Goal: Use online tool/utility

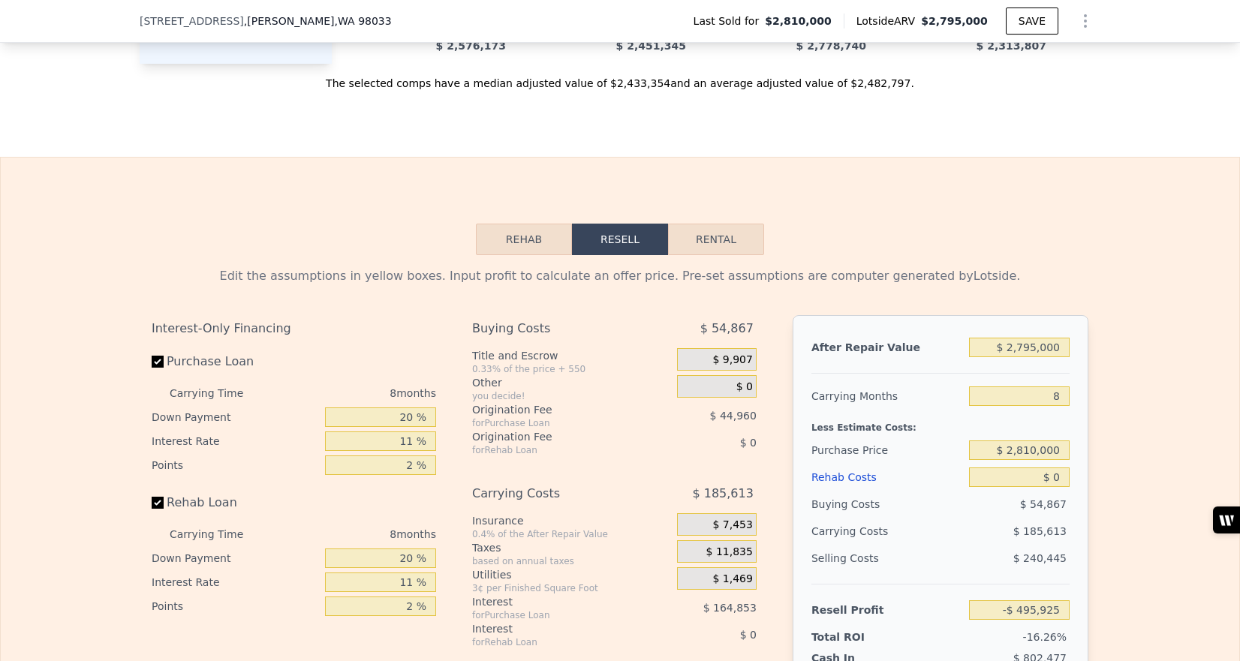
scroll to position [2316, 0]
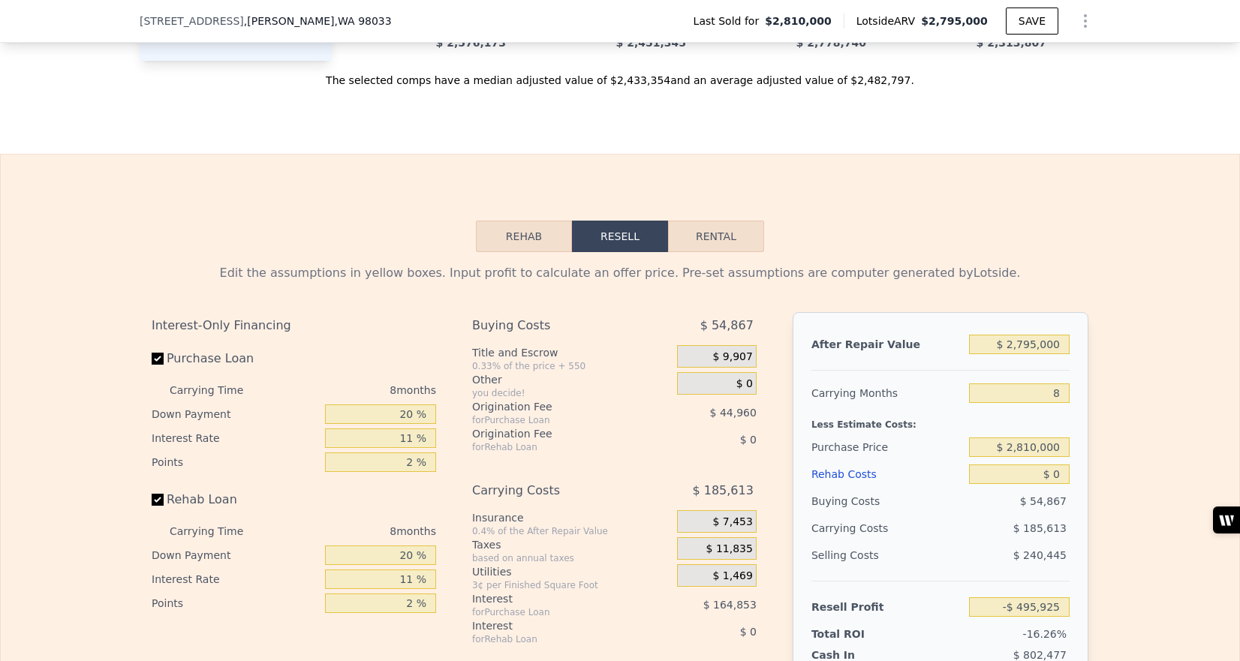
click at [715, 237] on button "Rental" at bounding box center [716, 237] width 96 height 32
select select "30"
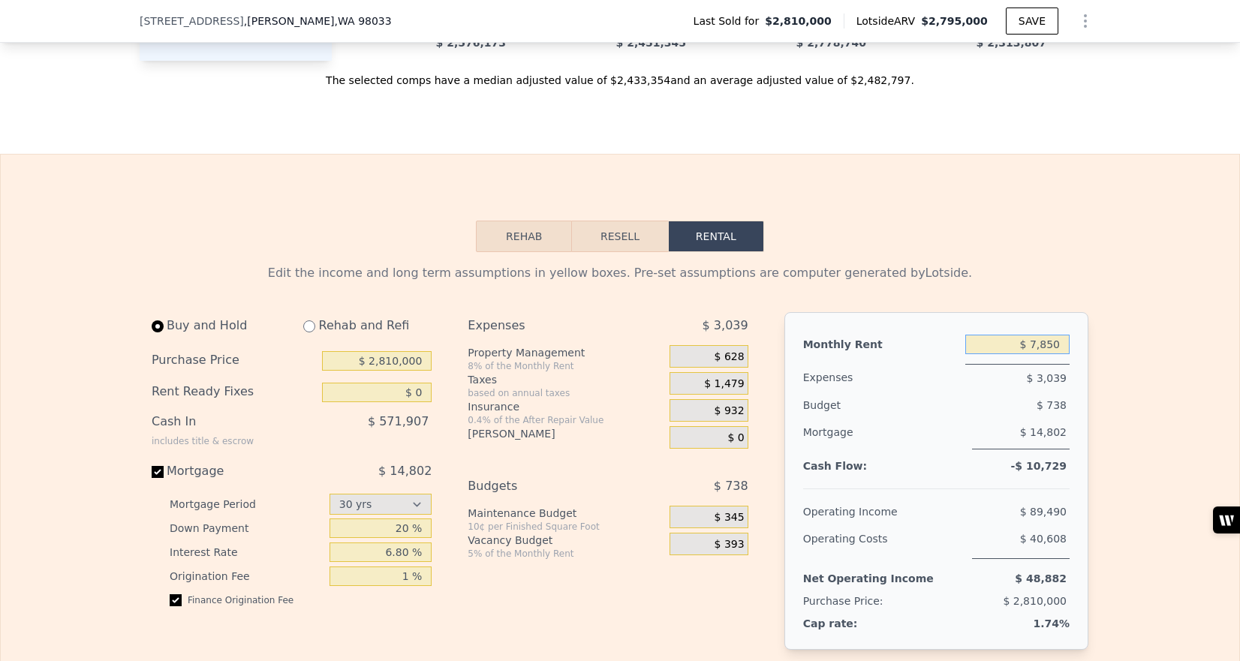
click at [1037, 346] on input "$ 7,850" at bounding box center [1017, 345] width 104 height 20
drag, startPoint x: 1037, startPoint y: 346, endPoint x: 1026, endPoint y: 348, distance: 11.5
click at [1034, 348] on input "$ 7,850" at bounding box center [1017, 345] width 104 height 20
click at [377, 362] on input "$ 2,810,000" at bounding box center [377, 361] width 110 height 20
click at [639, 236] on button "Resell" at bounding box center [619, 237] width 95 height 32
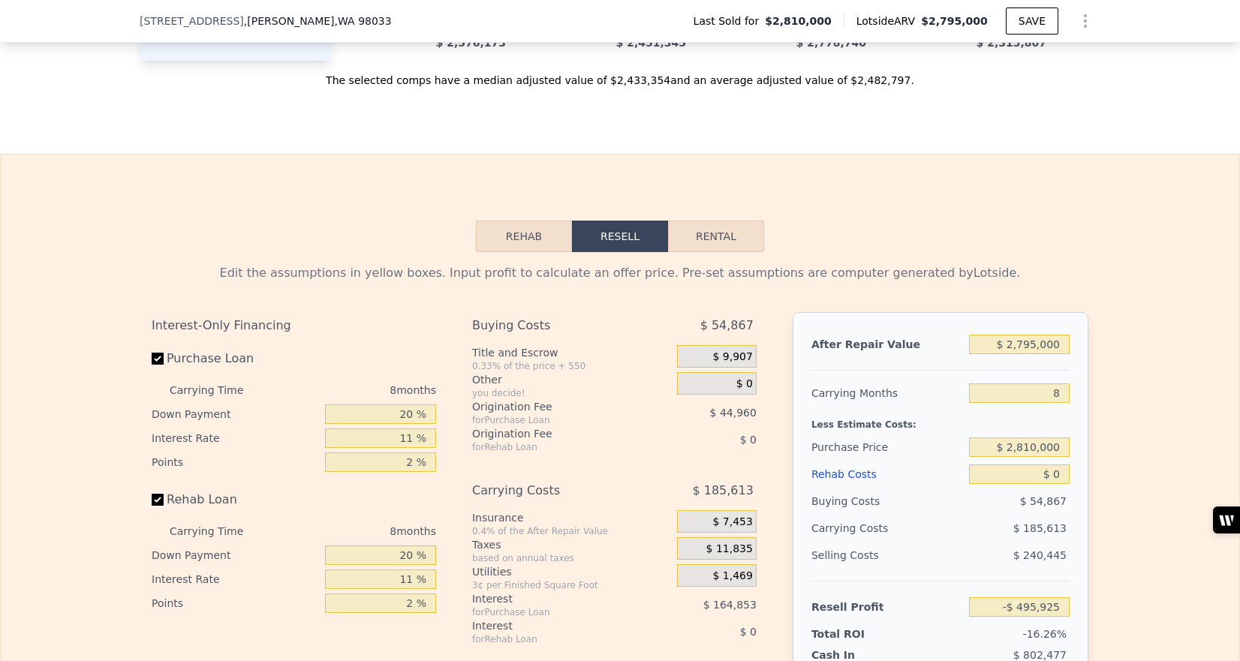
click at [155, 501] on input "Rehab Loan" at bounding box center [158, 500] width 12 height 12
checkbox input "false"
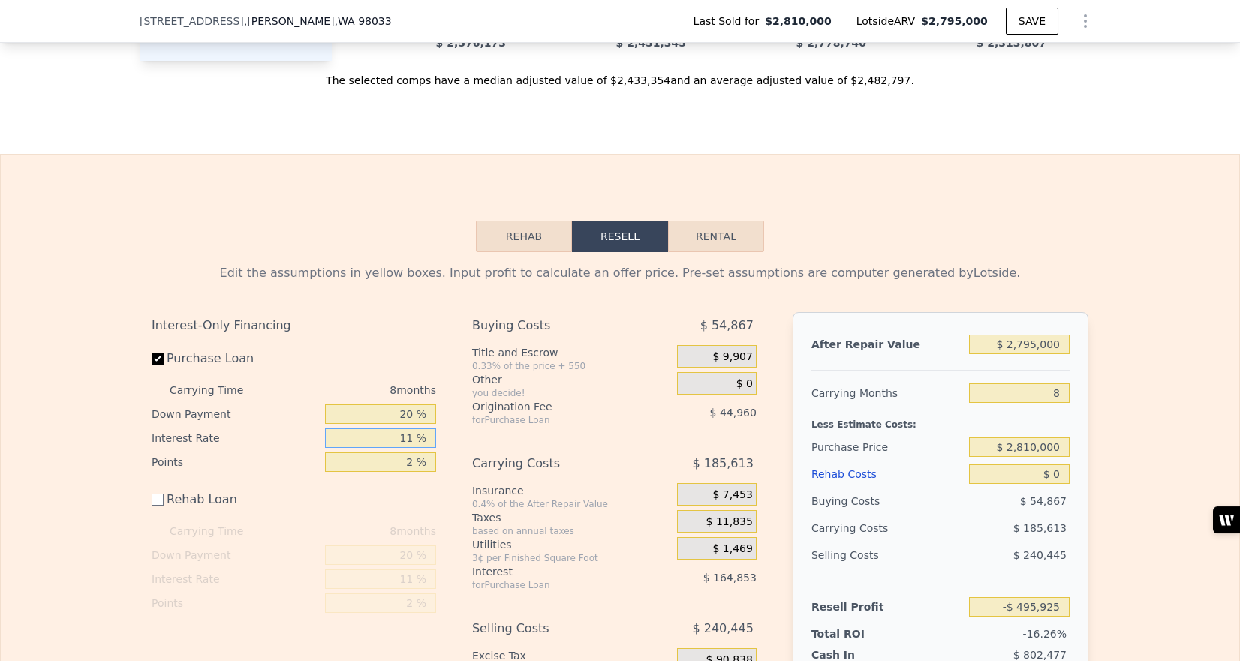
drag, startPoint x: 414, startPoint y: 442, endPoint x: 398, endPoint y: 443, distance: 15.8
click at [398, 443] on input "11 %" at bounding box center [380, 439] width 111 height 20
type input "6 %"
type input "-$ 420,989"
type input "6 %"
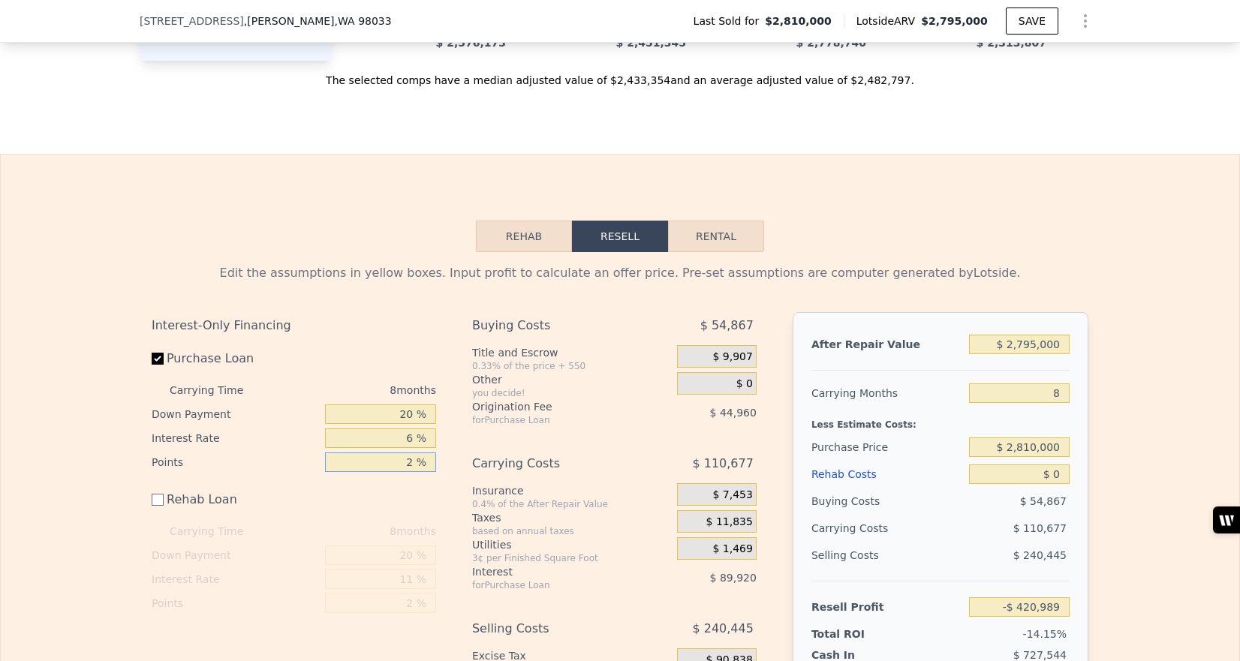
click at [413, 463] on input "2 %" at bounding box center [380, 463] width 111 height 20
type input "0 %"
type input "-$ 376,029"
type input "0 %"
click at [416, 345] on div "Purchase Loan" at bounding box center [294, 361] width 284 height 33
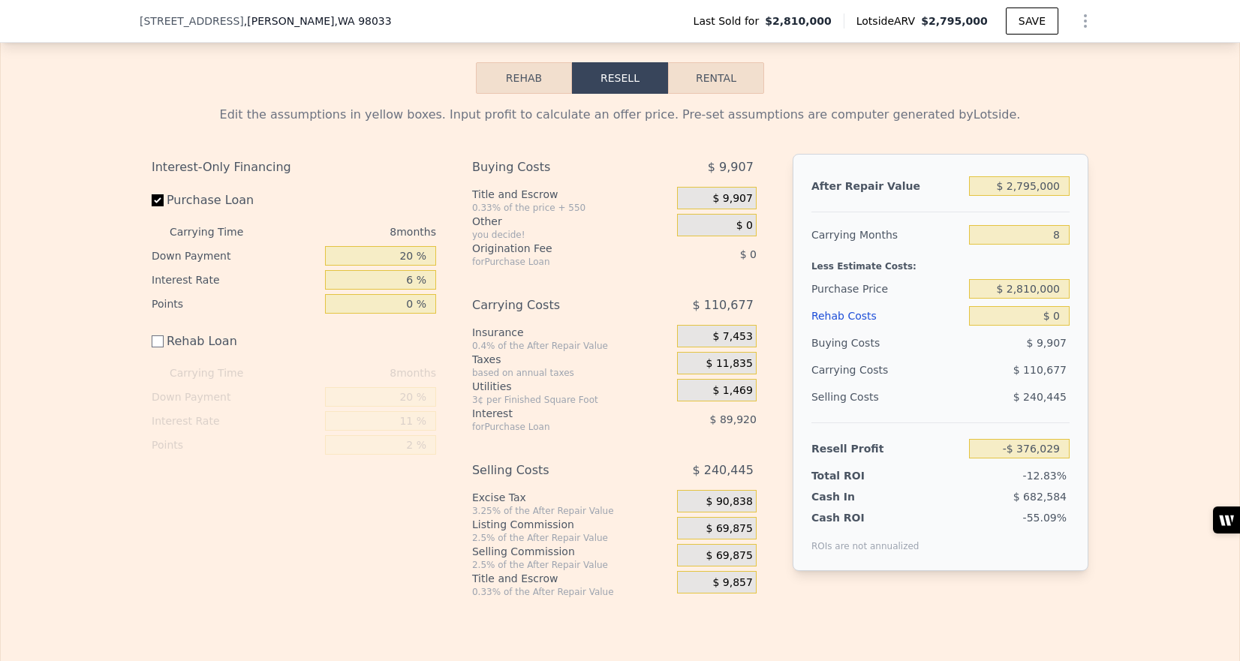
scroll to position [2472, 0]
click at [1025, 189] on input "$ 2,795,000" at bounding box center [1019, 188] width 101 height 20
click at [1013, 188] on input "$ 2,795,000" at bounding box center [1019, 188] width 101 height 20
type input "$ 3,795,000"
type input "$ 535,474"
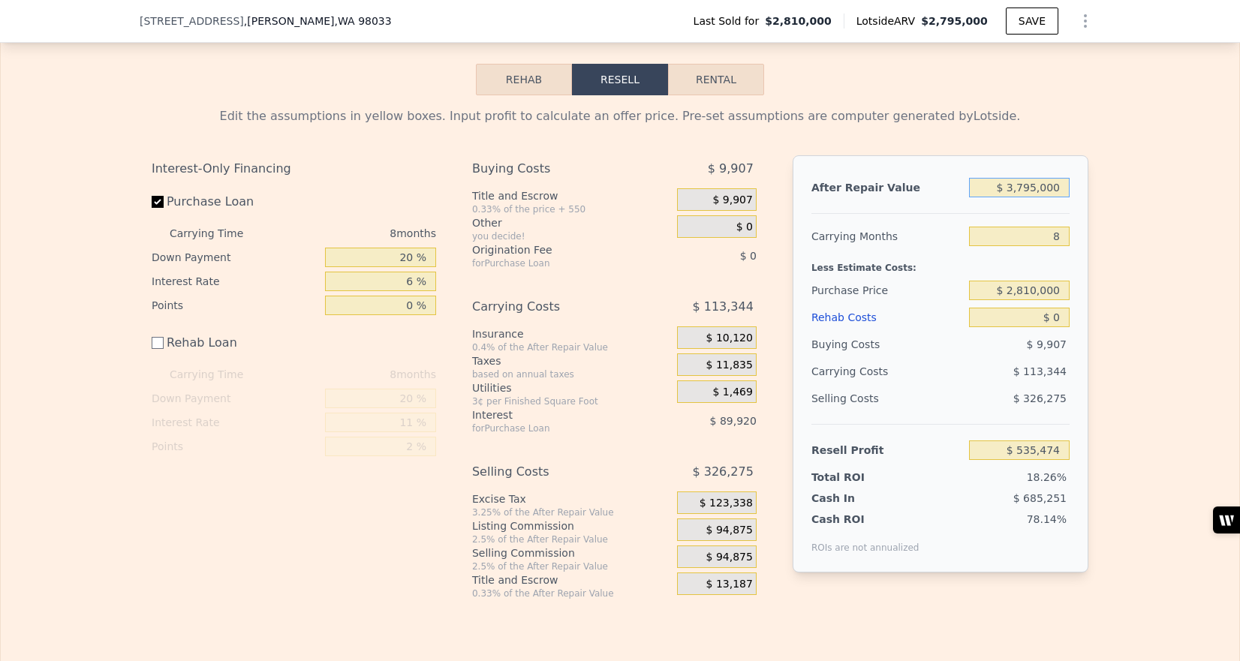
click at [1020, 189] on input "$ 3,795,000" at bounding box center [1019, 188] width 101 height 20
type input "$ 3,295,000"
type input "$ 79,722"
type input "$ 3,295,000"
drag, startPoint x: 1055, startPoint y: 316, endPoint x: 1068, endPoint y: 315, distance: 13.5
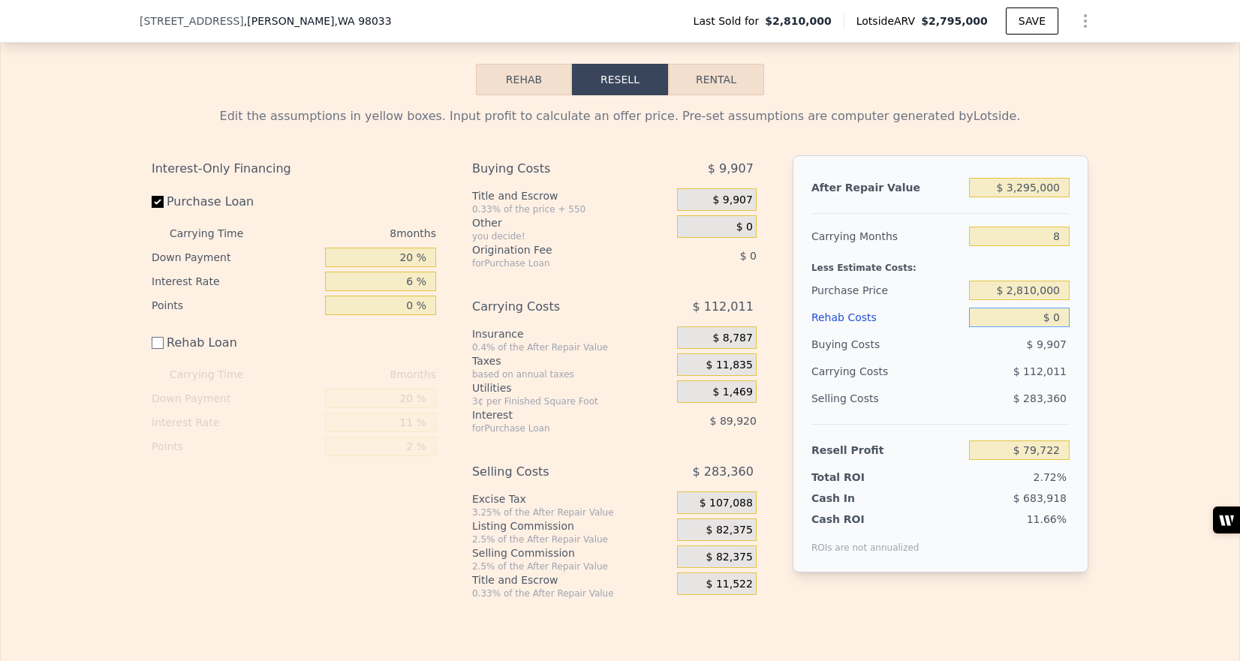
click at [1068, 315] on input "$ 0" at bounding box center [1019, 318] width 101 height 20
type input "$ 8"
type input "$ 79,714"
type input "$ 80"
type input "$ 79,642"
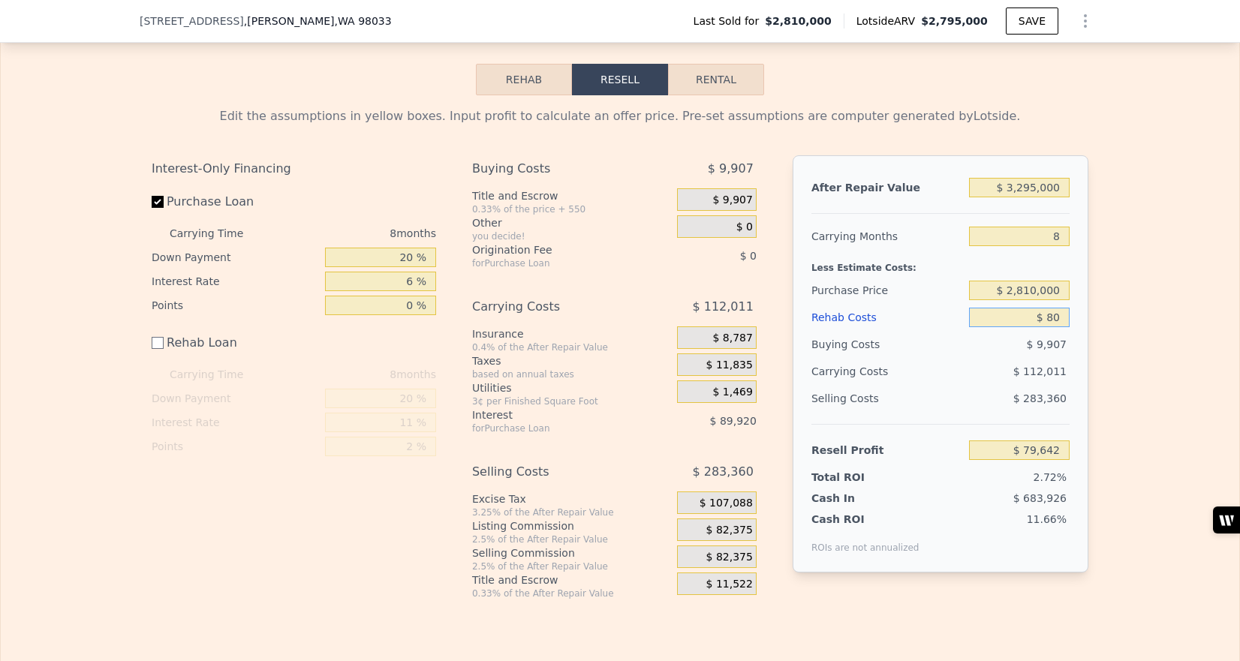
type input "$ 800"
type input "$ 78,922"
type input "$ 8,000"
type input "$ 71,722"
type input "$ 80,000"
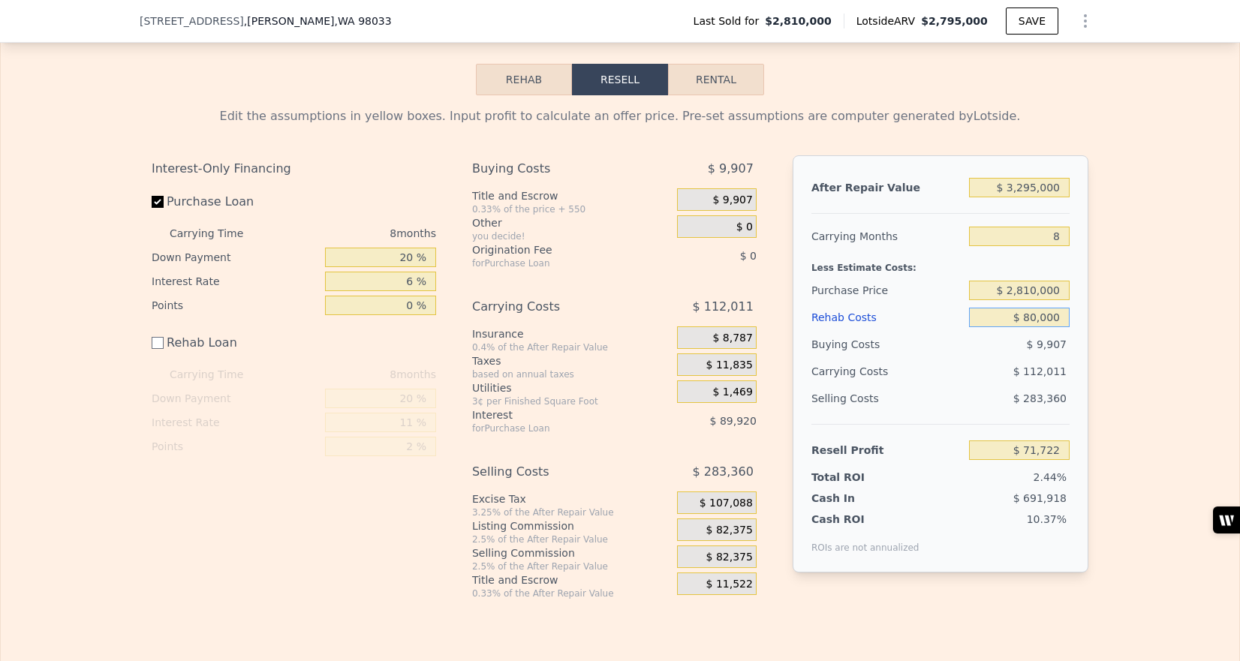
type input "-$ 278"
type input "$ 800,000"
type input "-$ 720,278"
type input "$ 800,000"
click at [1147, 317] on div "Edit the assumptions in yellow boxes. Input profit to calculate an offer price.…" at bounding box center [620, 347] width 1238 height 504
